Goal: Transaction & Acquisition: Obtain resource

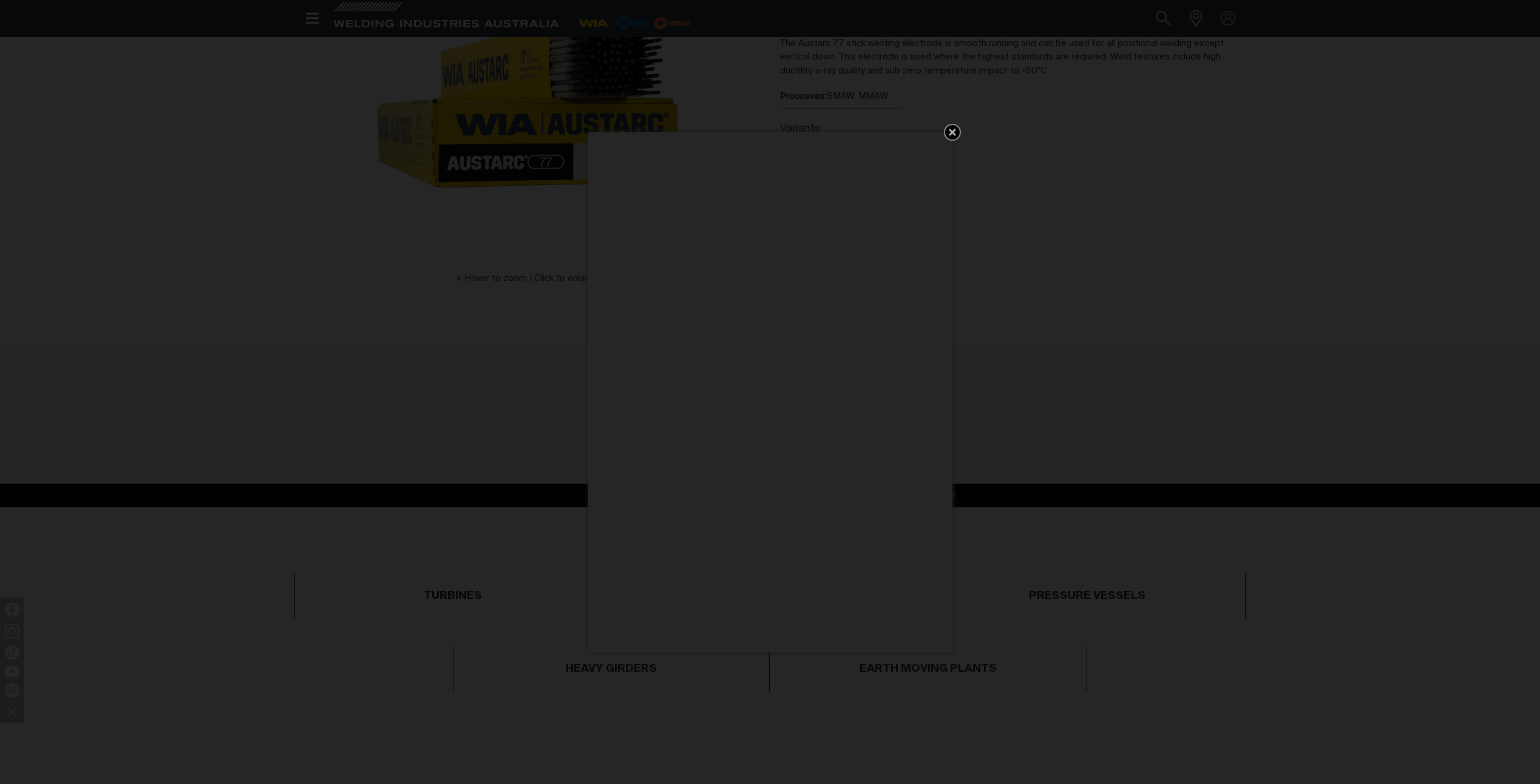
click at [948, 133] on icon "Get 5 WIA Welding Guides Free!" at bounding box center [952, 132] width 15 height 15
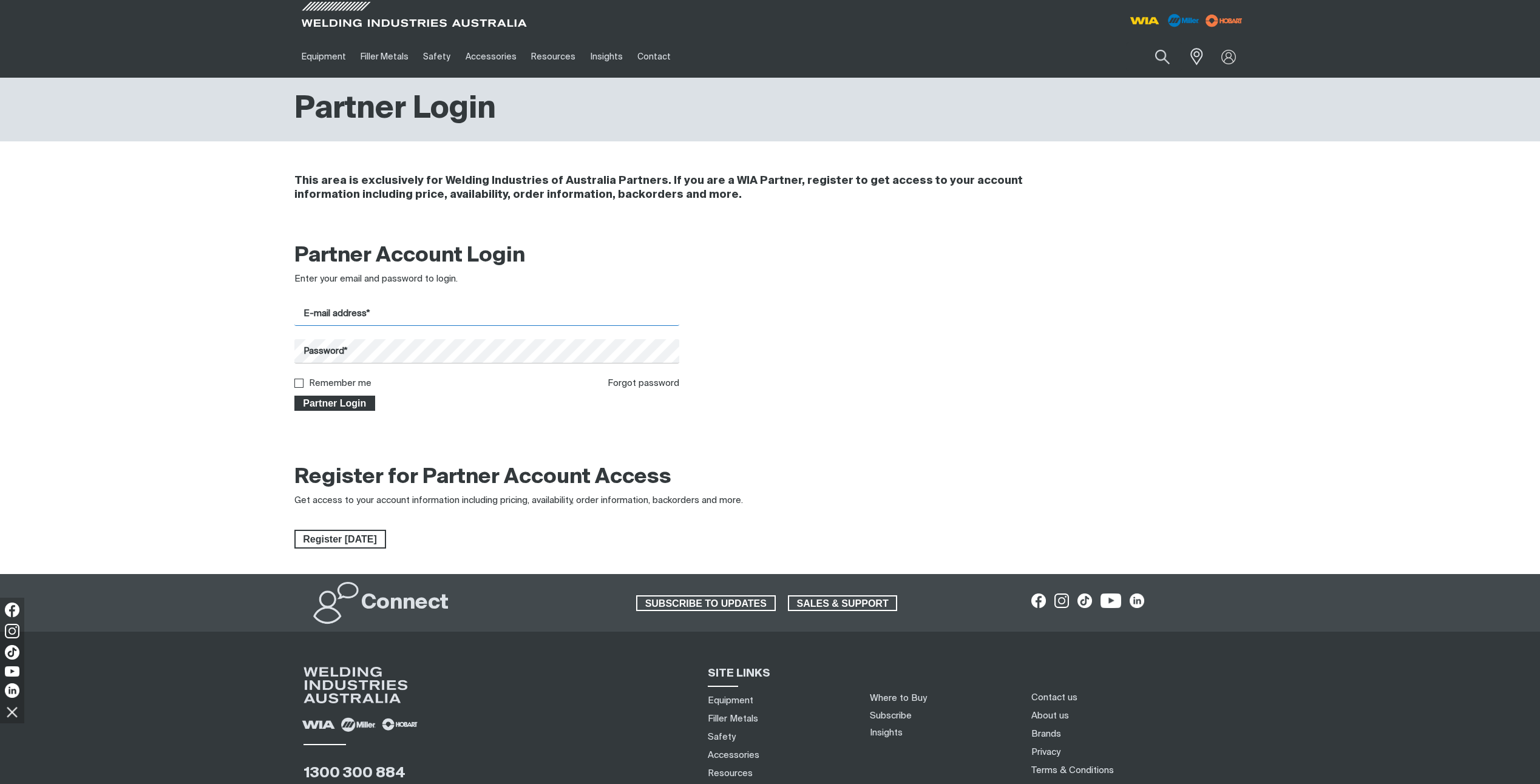
type input "[PERSON_NAME][EMAIL_ADDRESS][PERSON_NAME][DOMAIN_NAME]"
click at [343, 407] on span "Partner Login" at bounding box center [334, 403] width 79 height 16
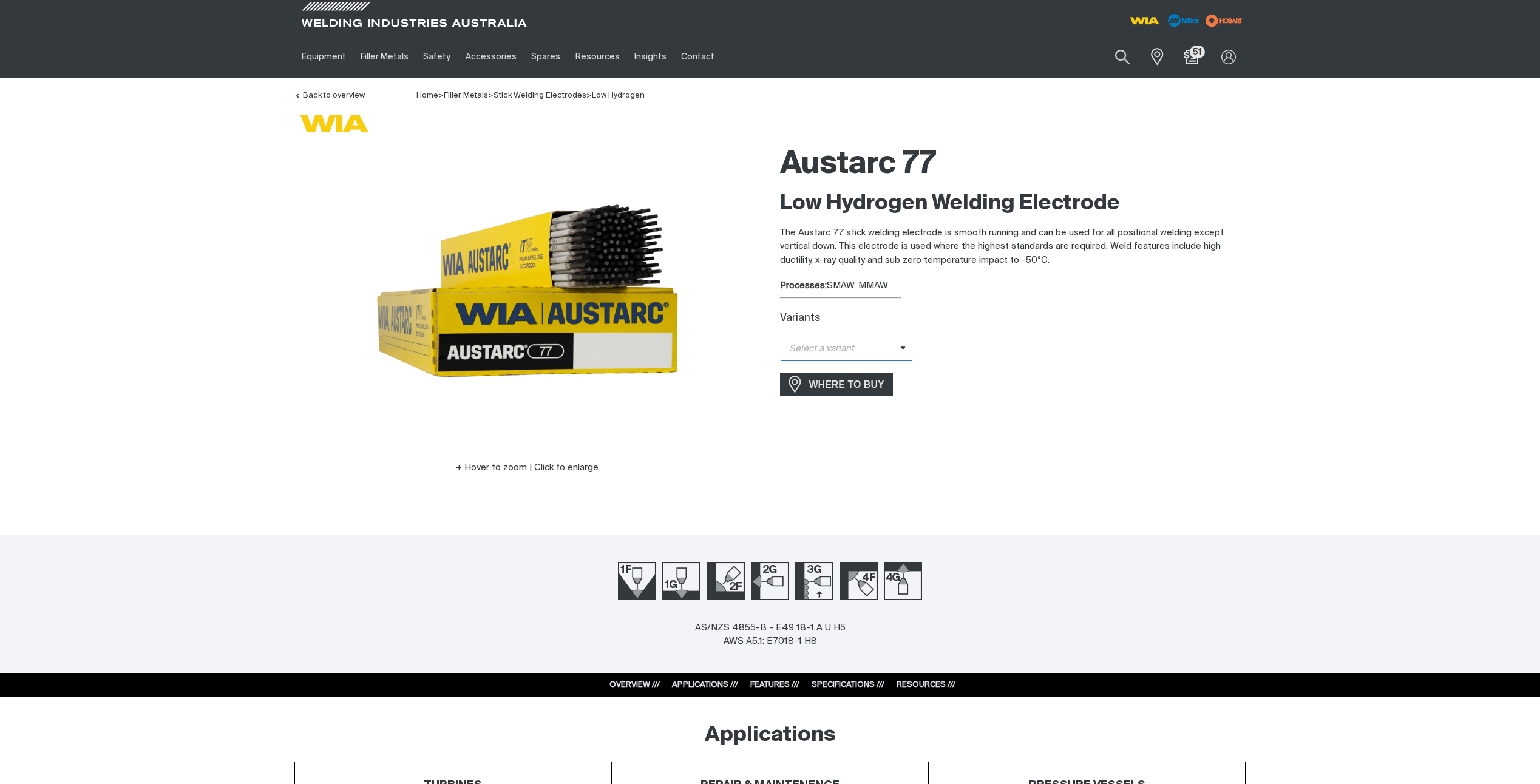
click at [862, 345] on span "Select a variant" at bounding box center [839, 348] width 120 height 14
click at [847, 368] on span "Austarc 77 - 2.5mm" at bounding box center [846, 371] width 133 height 19
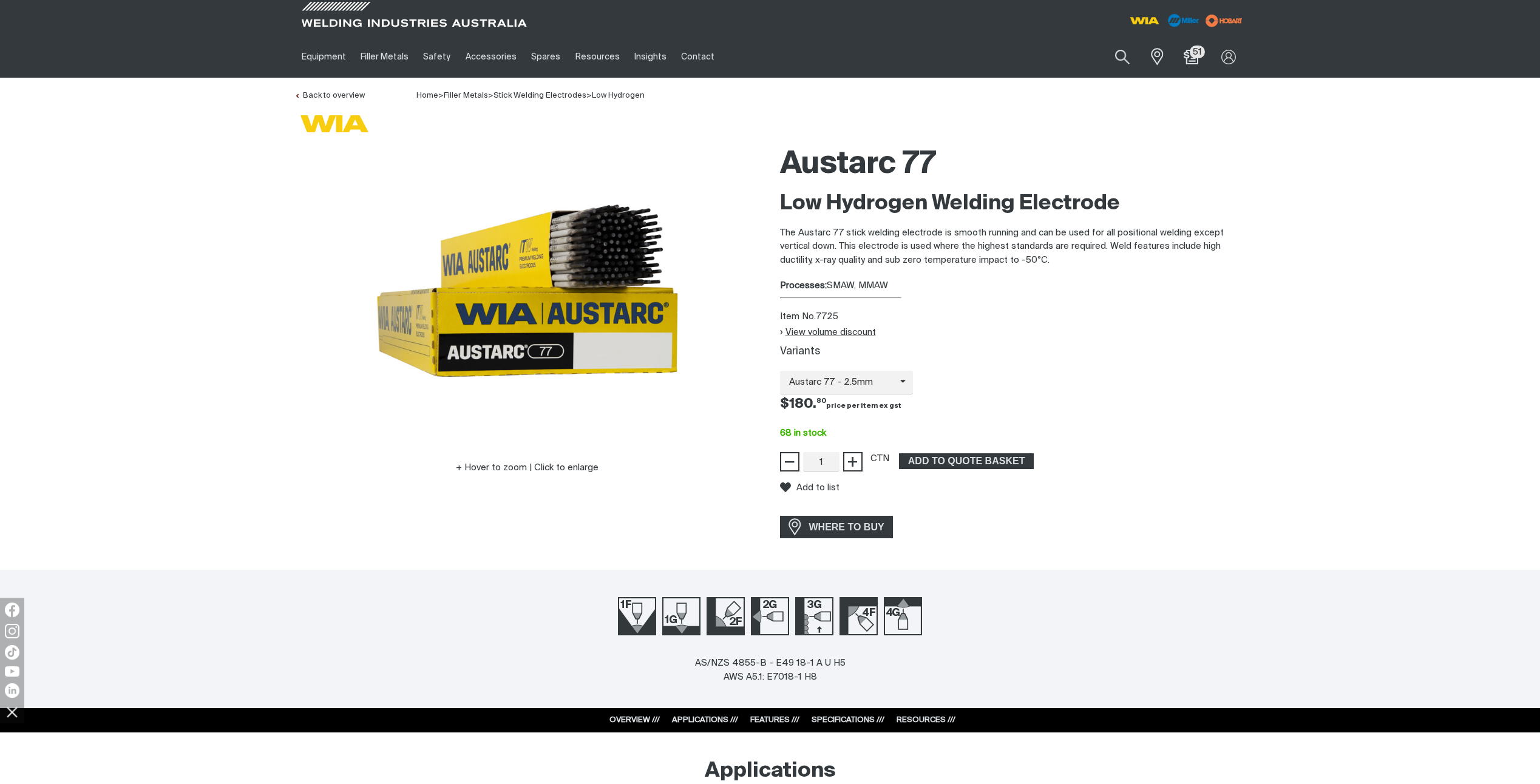
click at [815, 333] on button "View volume discount" at bounding box center [827, 331] width 96 height 10
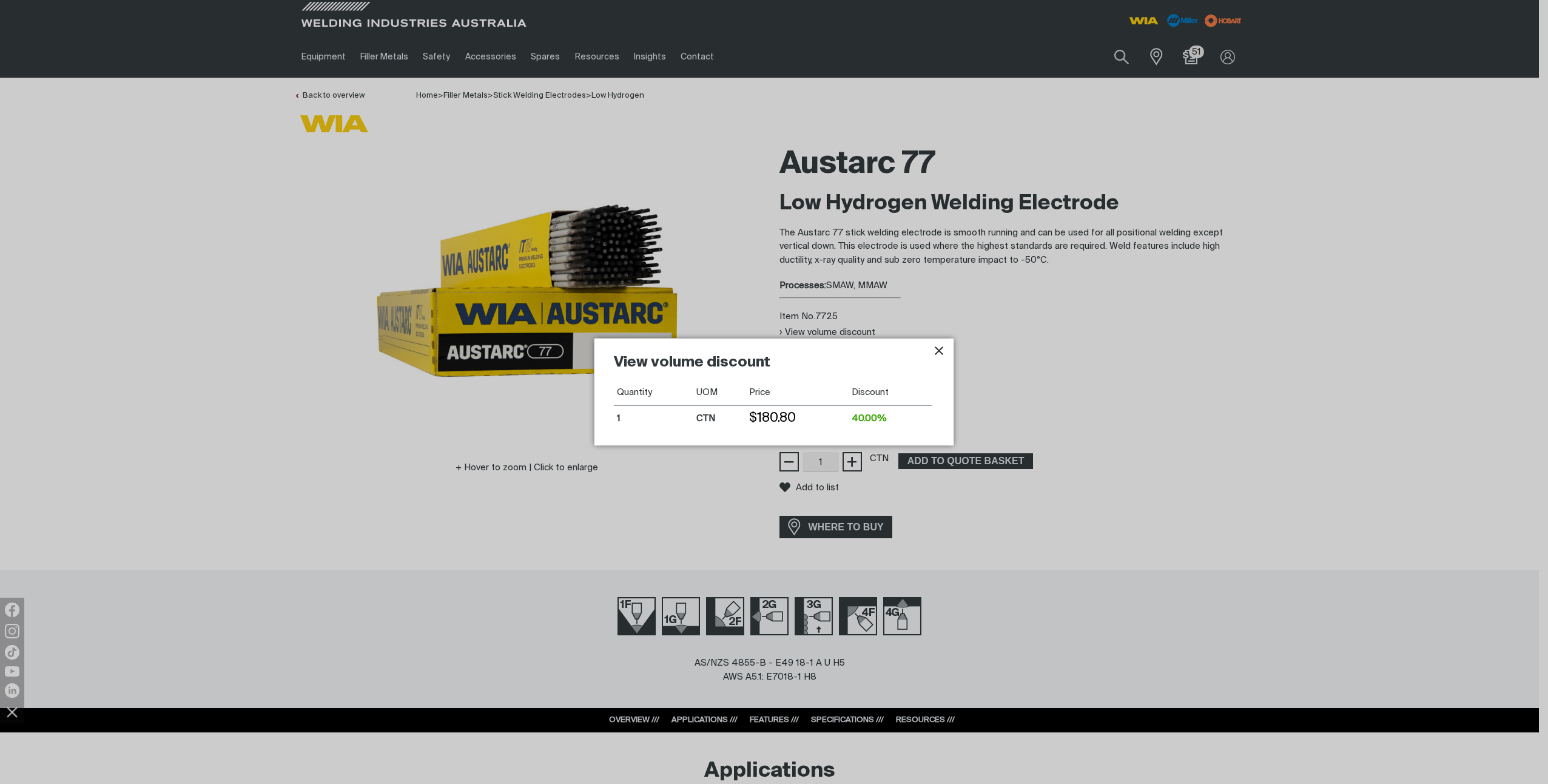
click at [939, 354] on icon "Close pop-up overlay" at bounding box center [940, 351] width 15 height 15
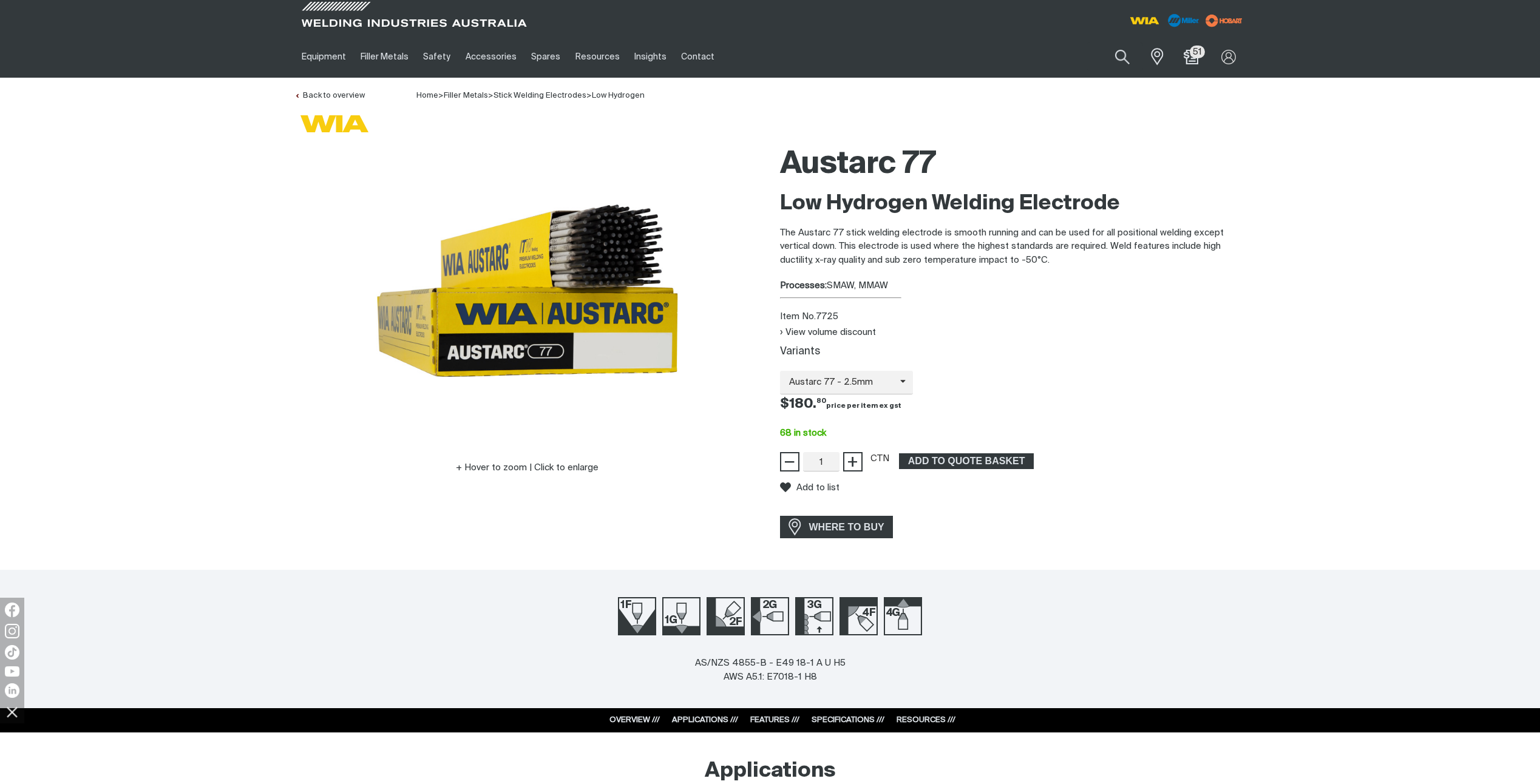
click at [832, 315] on div "Item No. 7725" at bounding box center [1013, 317] width 466 height 14
copy div "7725"
click at [1216, 355] on div "Variants" at bounding box center [1013, 352] width 466 height 13
click at [1011, 462] on span "ADD TO QUOTE BASKET" at bounding box center [966, 461] width 132 height 16
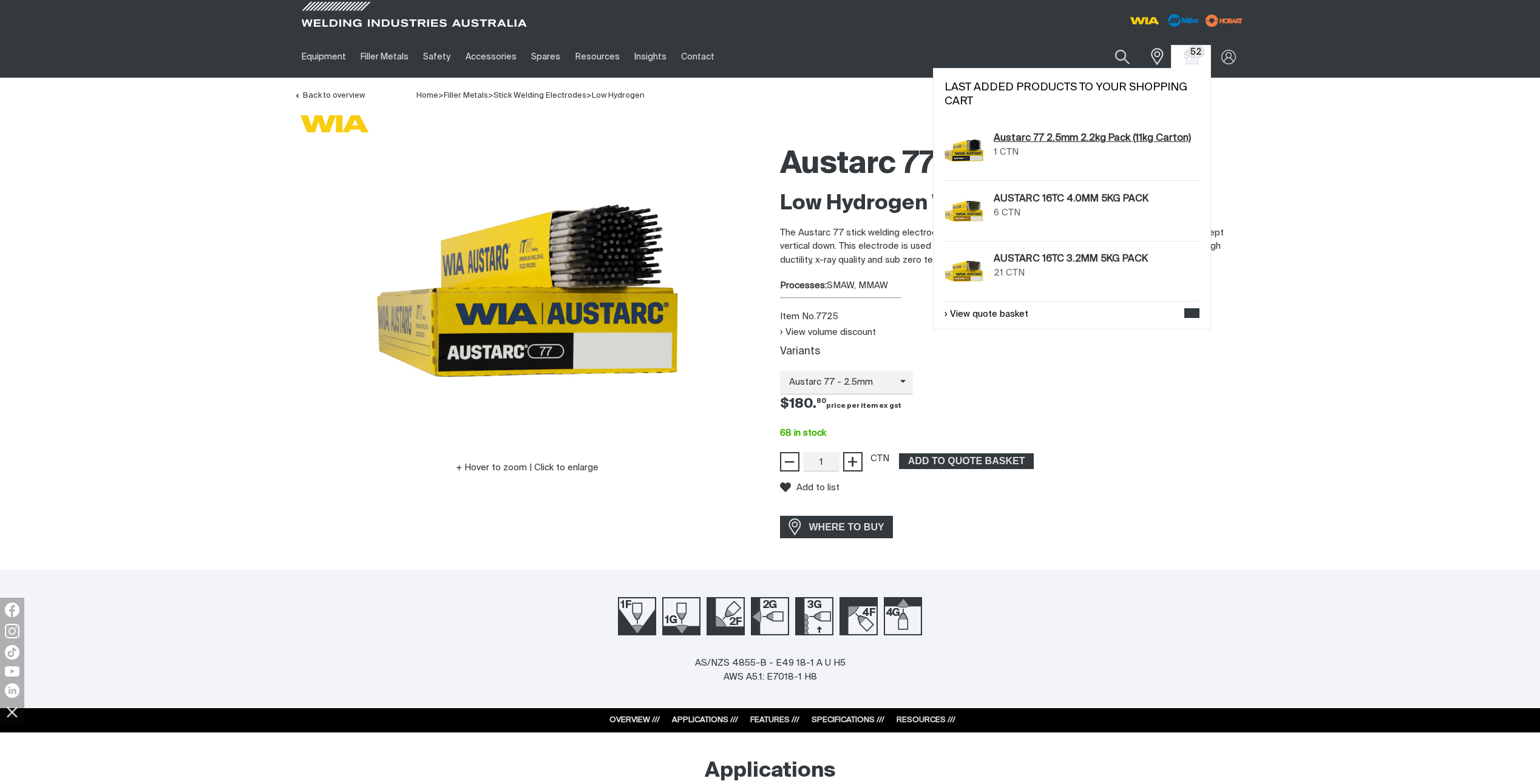
click at [1129, 138] on link "Austarc 77 2.5mm 2.2kg Pack (11kg Carton)" at bounding box center [1092, 139] width 198 height 15
click at [1012, 309] on link "View quote basket" at bounding box center [987, 314] width 84 height 14
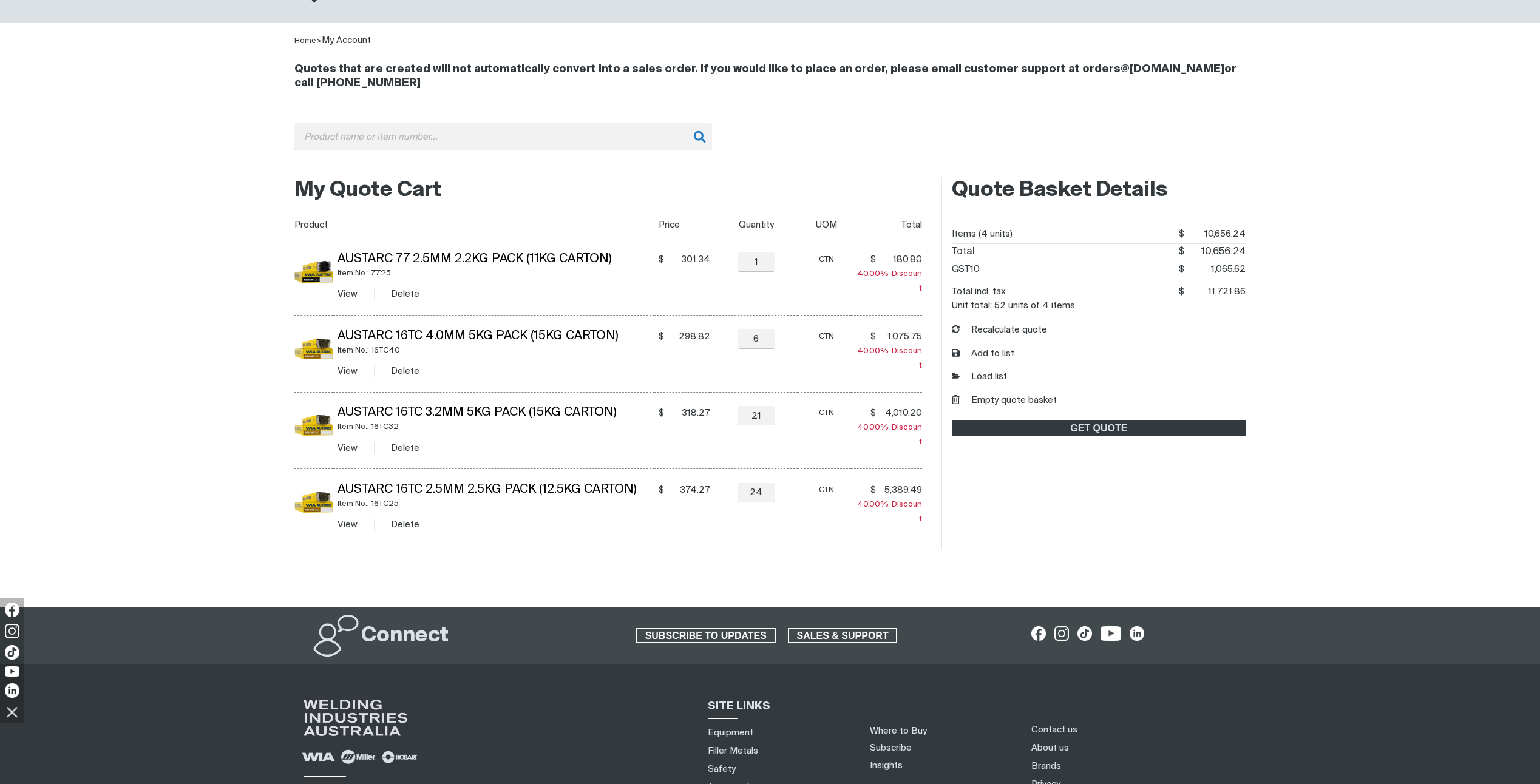
scroll to position [121, 0]
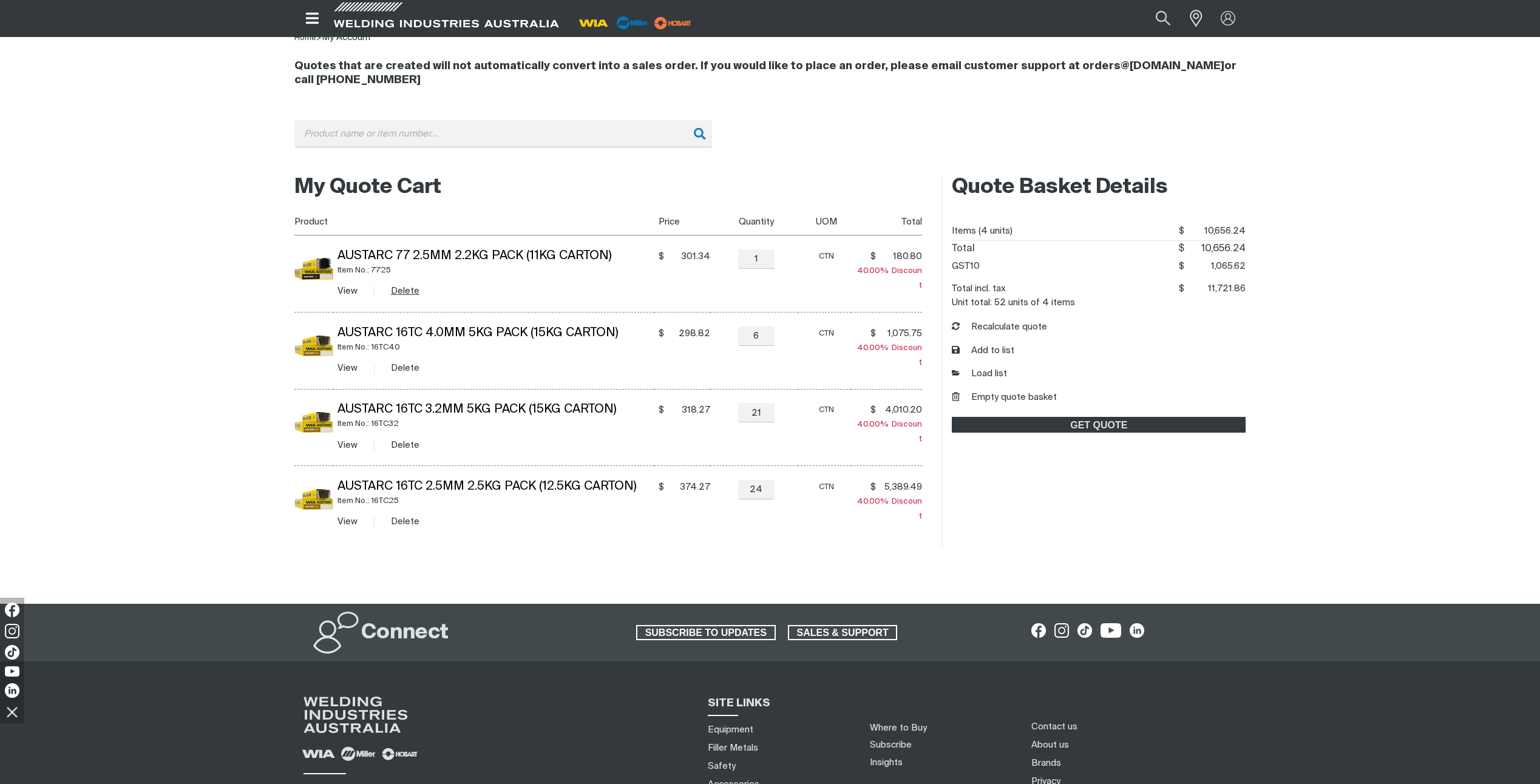
click at [410, 286] on button "Delete" at bounding box center [405, 291] width 29 height 14
